Goal: Communication & Community: Answer question/provide support

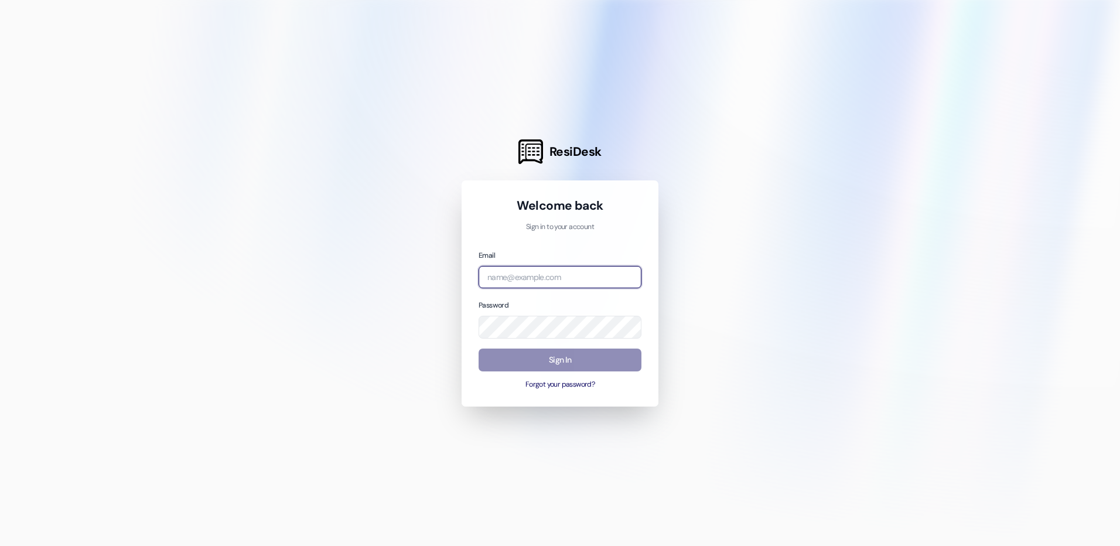
type input "management.thepines@redstoneresidential.com"
click at [547, 355] on button "Sign In" at bounding box center [559, 359] width 163 height 23
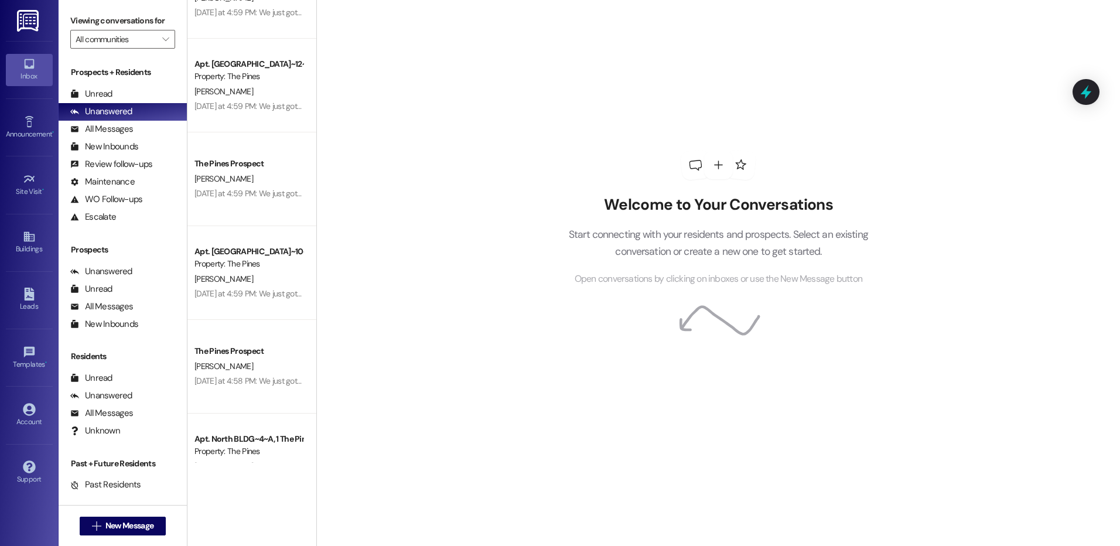
scroll to position [2518, 0]
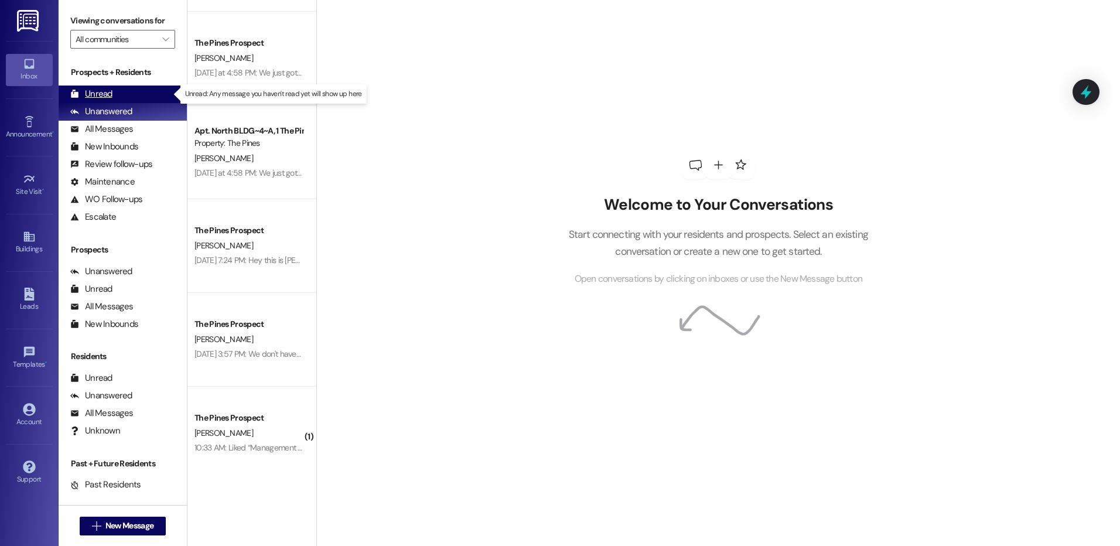
click at [93, 93] on div "Unread" at bounding box center [91, 94] width 42 height 12
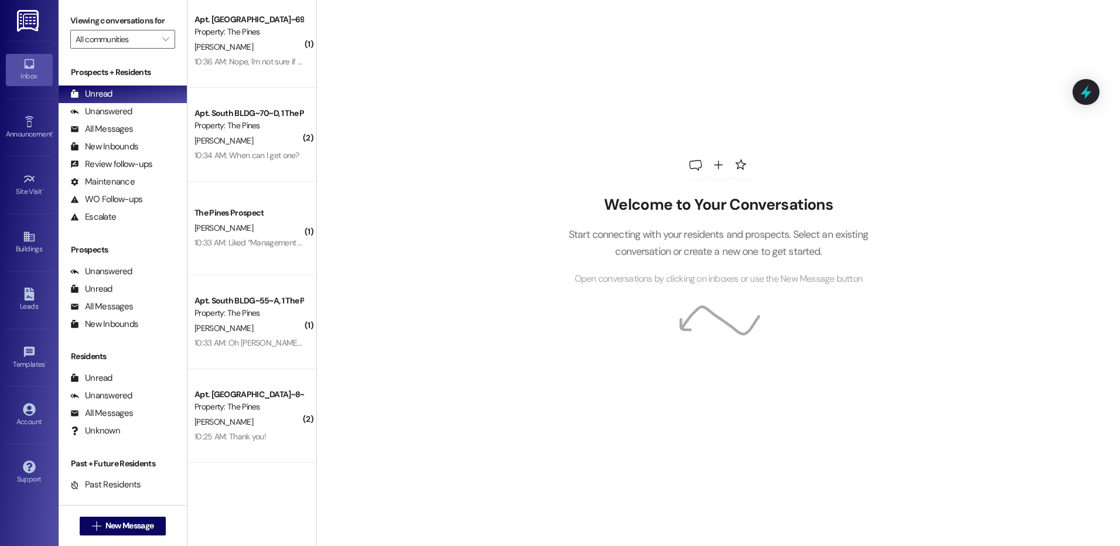
scroll to position [0, 0]
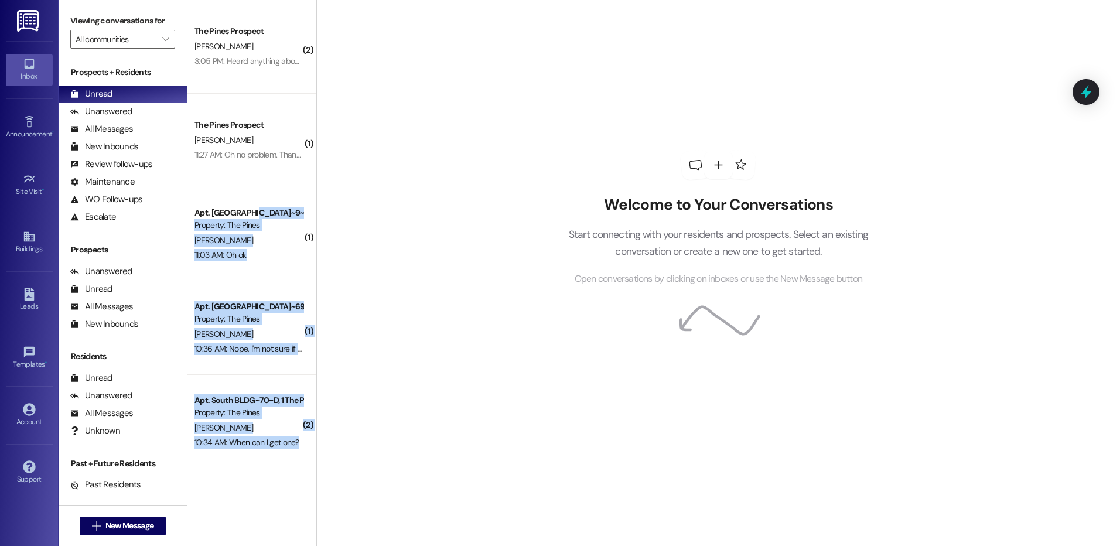
drag, startPoint x: 245, startPoint y: 197, endPoint x: 370, endPoint y: 177, distance: 125.7
click at [370, 177] on div "( 2 ) The Pines Prospect K. Renihan 3:05 PM: Heard anything about selling my co…" at bounding box center [653, 273] width 932 height 546
drag, startPoint x: 370, startPoint y: 177, endPoint x: 377, endPoint y: 176, distance: 7.1
click at [370, 177] on div "Welcome to Your Conversations Start connecting with your residents and prospect…" at bounding box center [718, 273] width 804 height 546
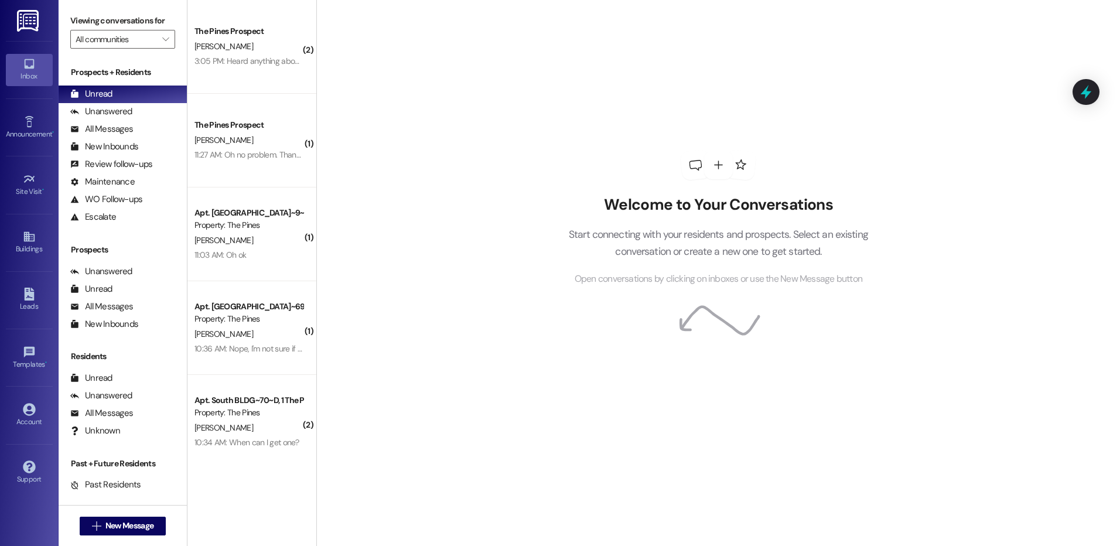
click at [407, 380] on div "Welcome to Your Conversations Start connecting with your residents and prospect…" at bounding box center [718, 273] width 804 height 546
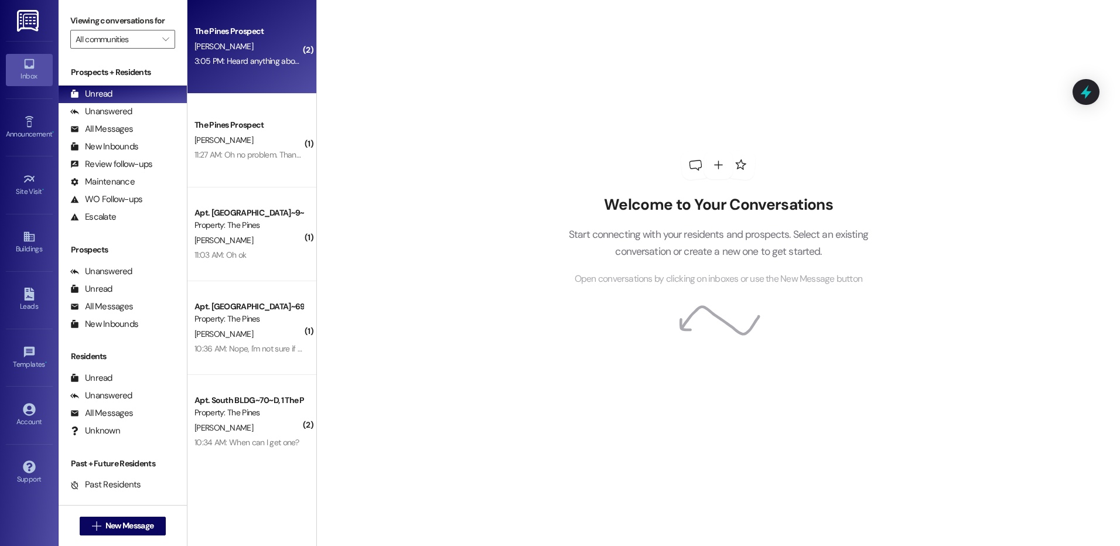
click at [227, 65] on div "3:05 PM: Heard anything about selling my contract? 3:05 PM: Heard anything abou…" at bounding box center [282, 61] width 177 height 11
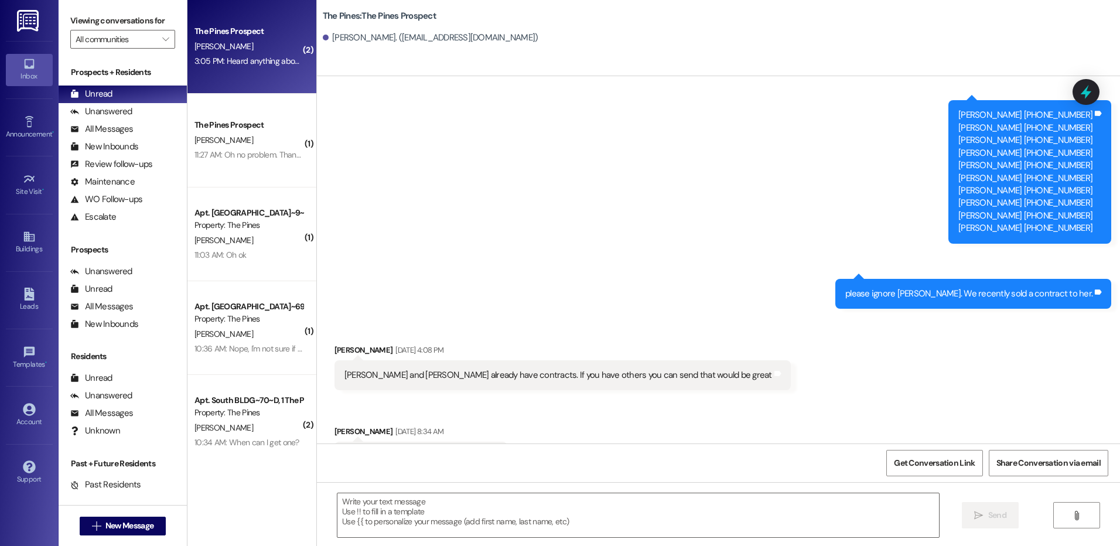
scroll to position [2199, 0]
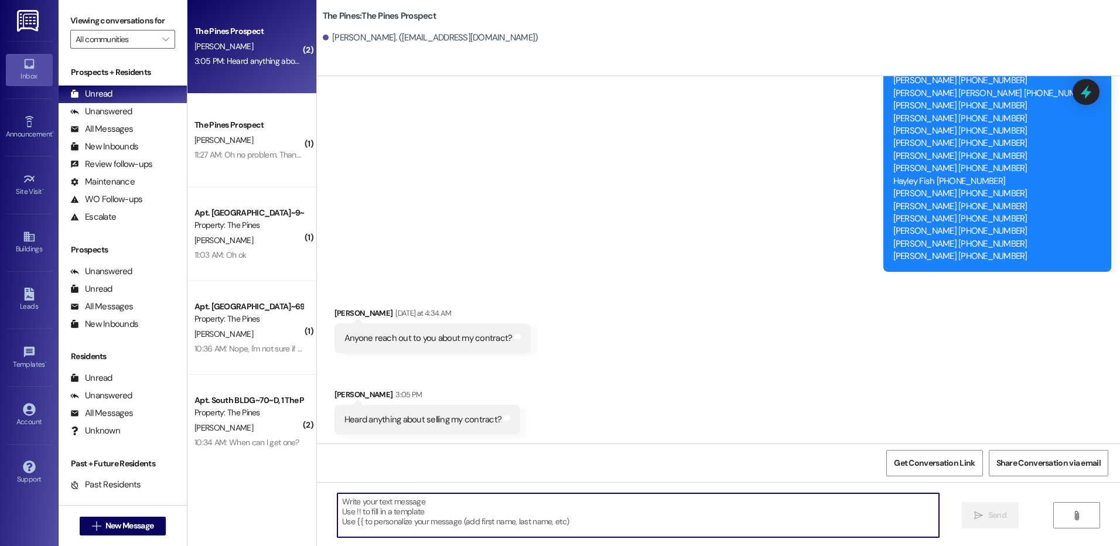
click at [440, 506] on textarea at bounding box center [637, 515] width 601 height 44
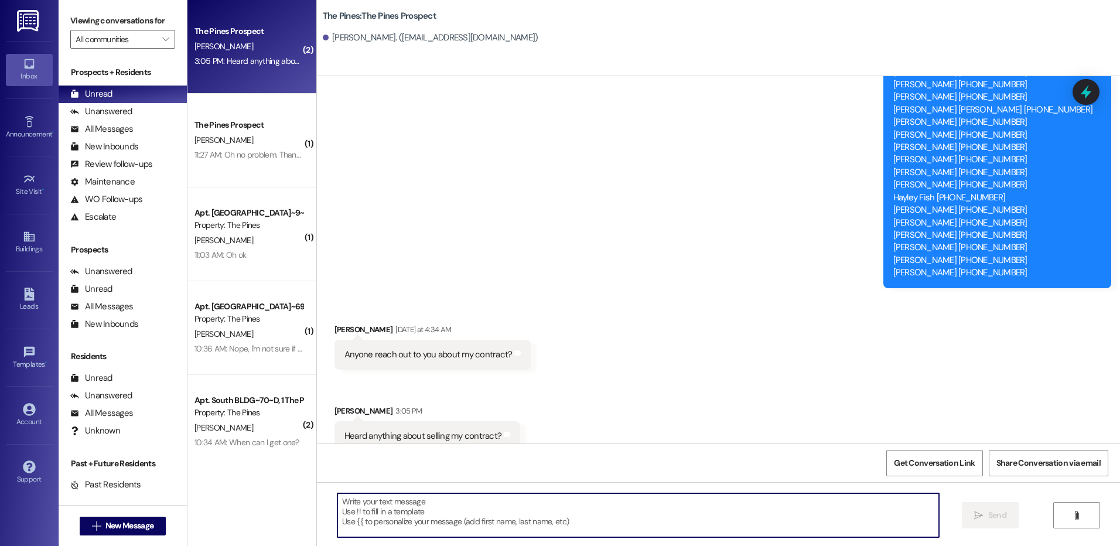
scroll to position [2200, 0]
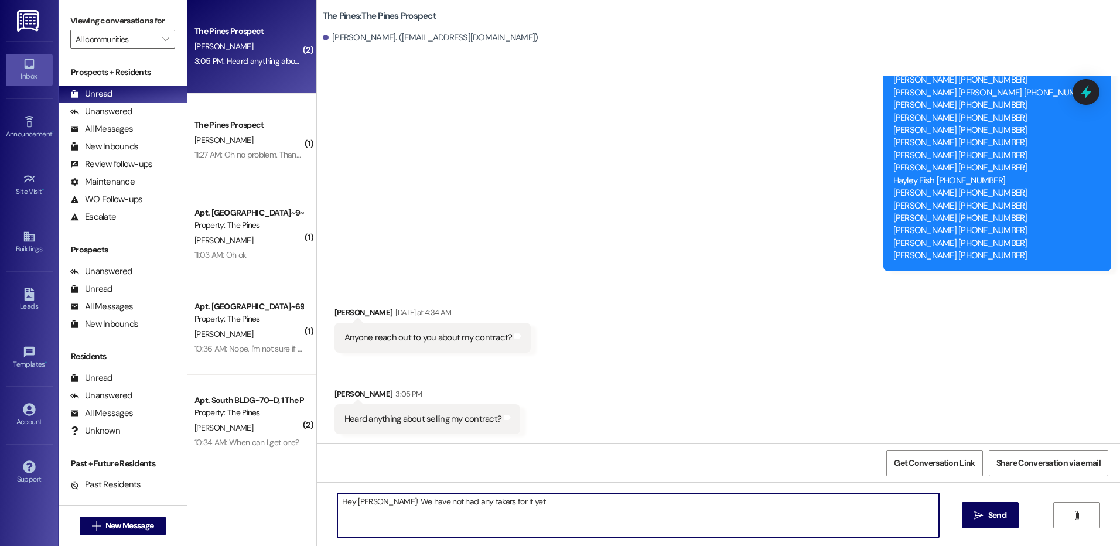
type textarea "Hey Kerith! We have not had any takers for it yet."
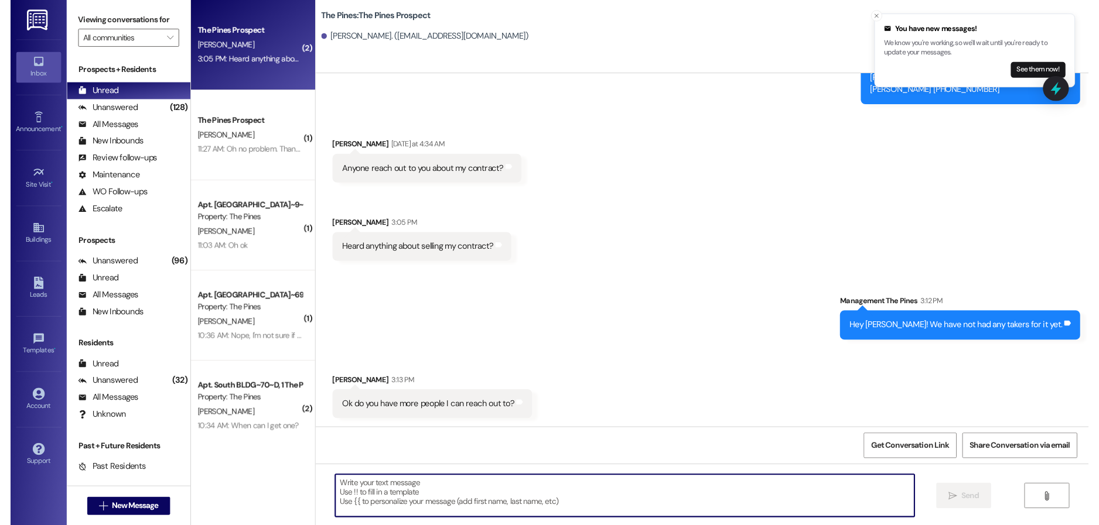
scroll to position [2363, 0]
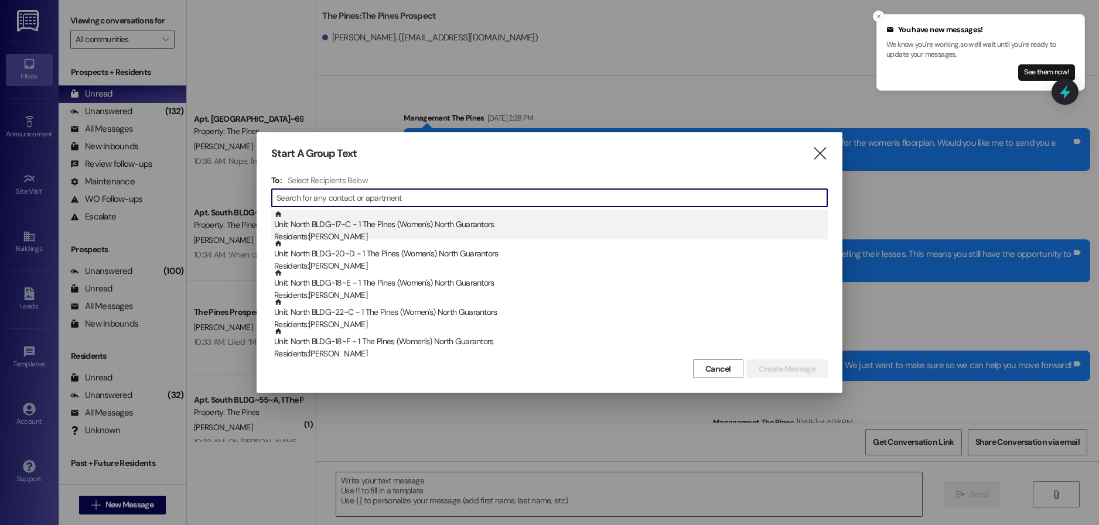
scroll to position [287, 0]
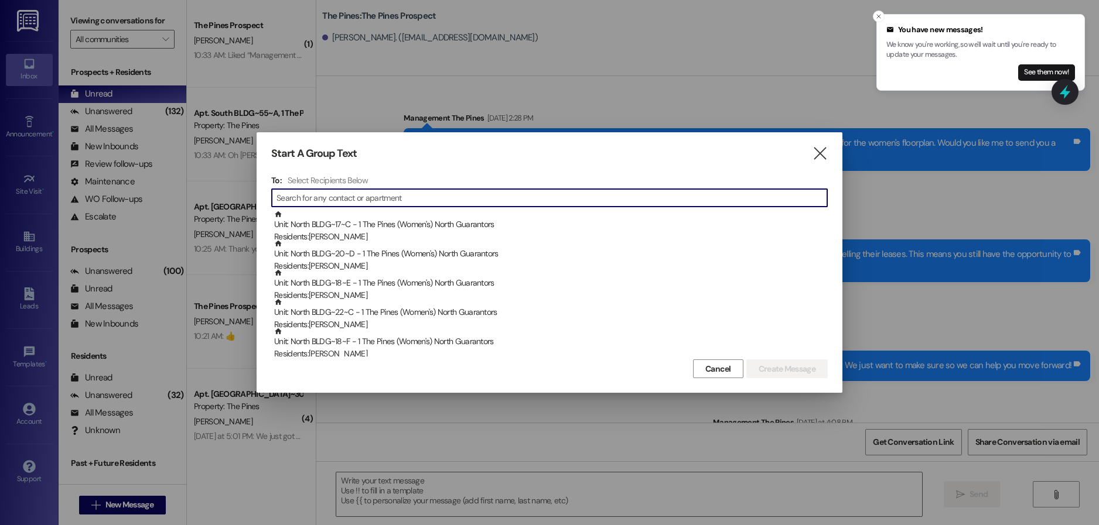
click at [345, 195] on input at bounding box center [551, 198] width 551 height 16
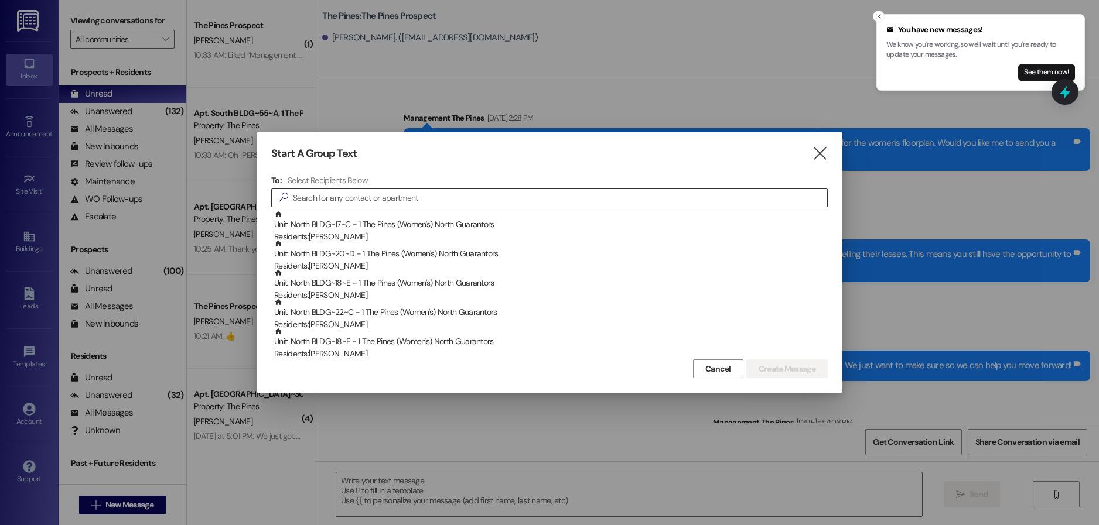
click at [440, 201] on input at bounding box center [560, 198] width 534 height 16
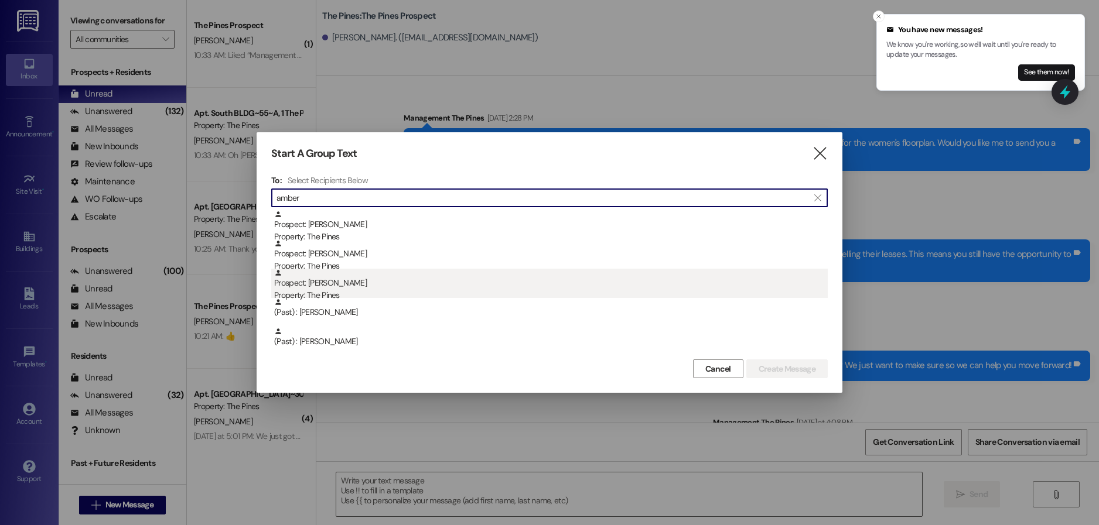
type input "amber"
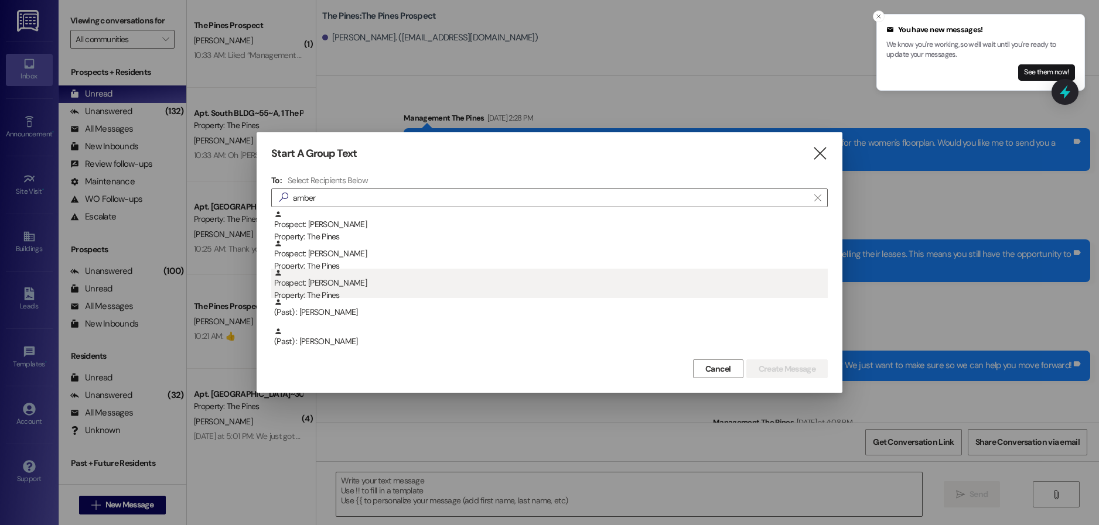
click at [344, 291] on div "Property: The Pines" at bounding box center [550, 295] width 553 height 12
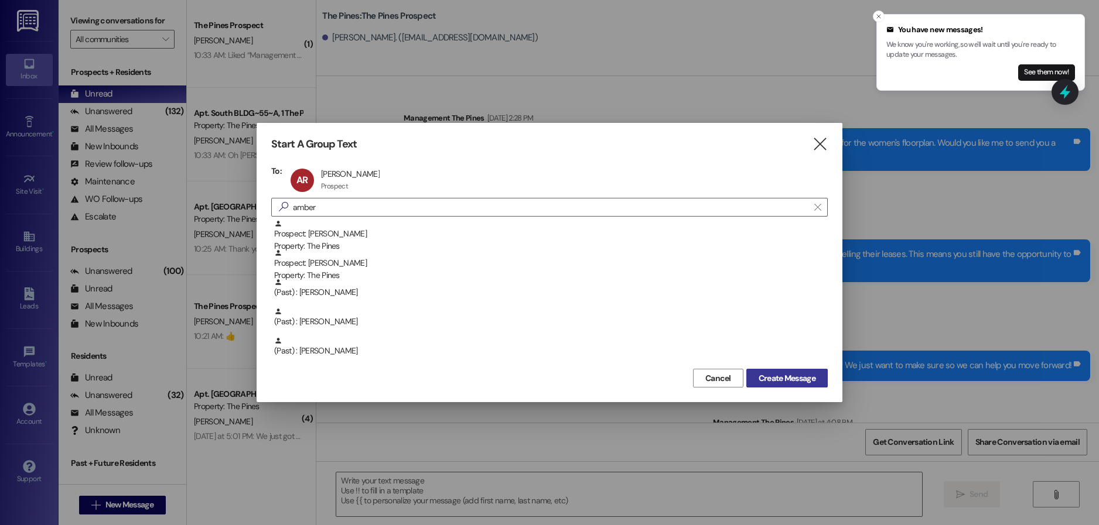
click at [772, 368] on div "Cancel Create Message" at bounding box center [549, 377] width 556 height 22
click at [778, 378] on span "Create Message" at bounding box center [786, 378] width 57 height 12
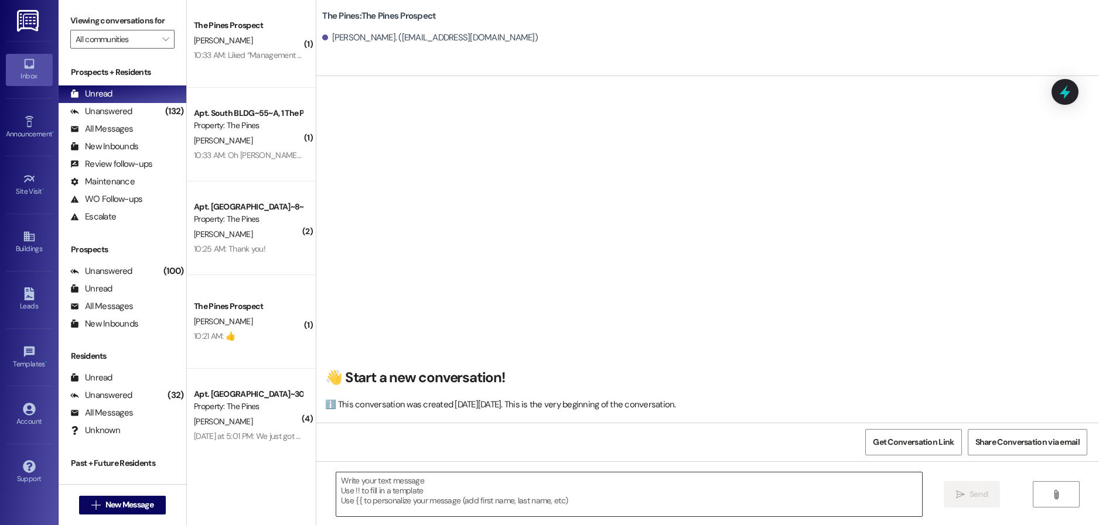
click at [375, 495] on textarea at bounding box center [629, 495] width 586 height 44
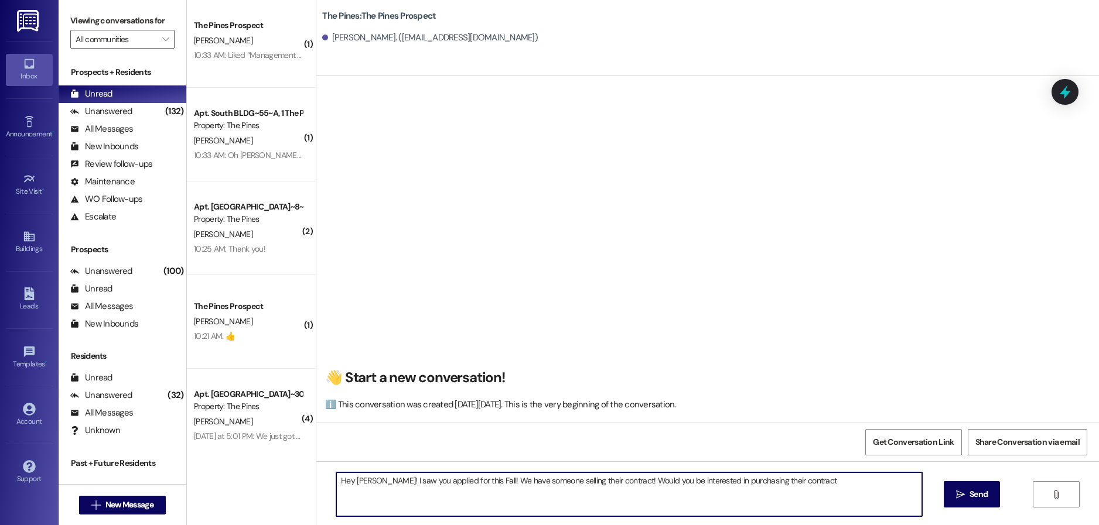
type textarea "Hey Amber! I saw you applied for this Fall! We have someone selling their contr…"
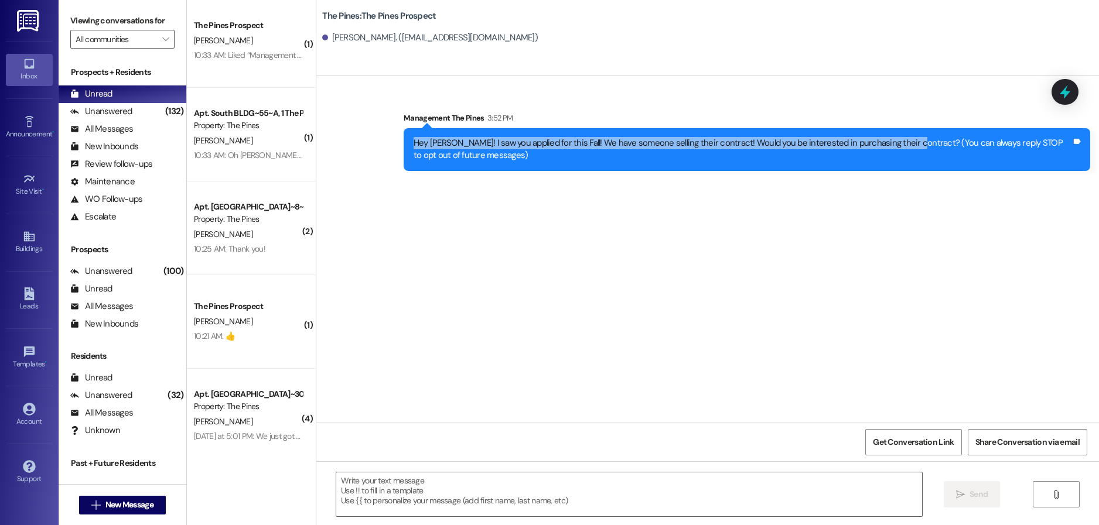
drag, startPoint x: 901, startPoint y: 144, endPoint x: 389, endPoint y: 143, distance: 511.9
click at [395, 143] on div "Sent via SMS Management The Pines 3:52 PM Hey Amber! I saw you applied for this…" at bounding box center [747, 141] width 704 height 77
copy div "Hey Amber! I saw you applied for this Fall! We have someone selling their contr…"
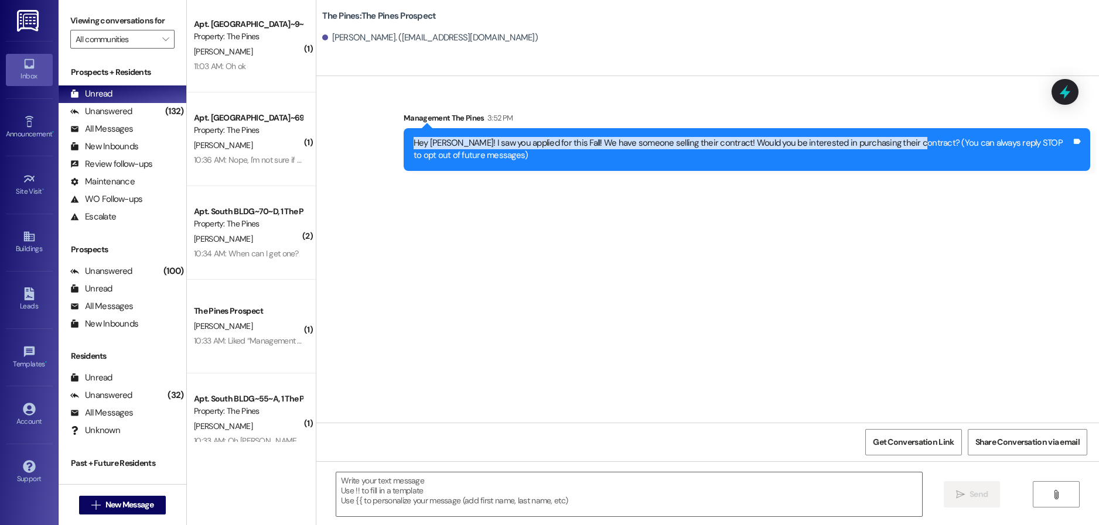
scroll to position [0, 0]
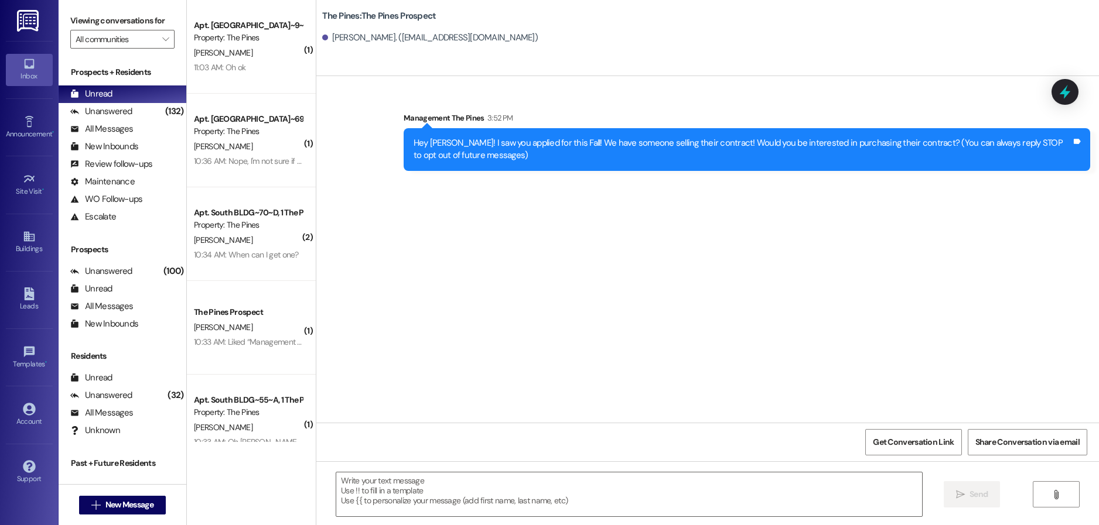
drag, startPoint x: 567, startPoint y: 290, endPoint x: 432, endPoint y: 210, distance: 157.0
click at [567, 290] on div "Sent via SMS Management The Pines 3:52 PM Hey Amber! I saw you applied for this…" at bounding box center [707, 249] width 782 height 347
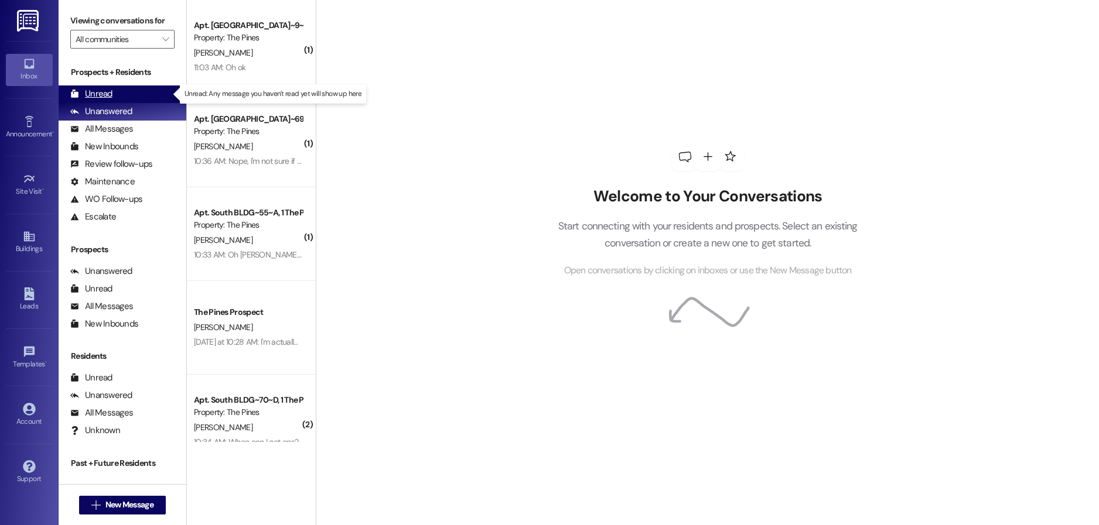
click at [100, 93] on div "Unread" at bounding box center [91, 94] width 42 height 12
